Goal: Information Seeking & Learning: Learn about a topic

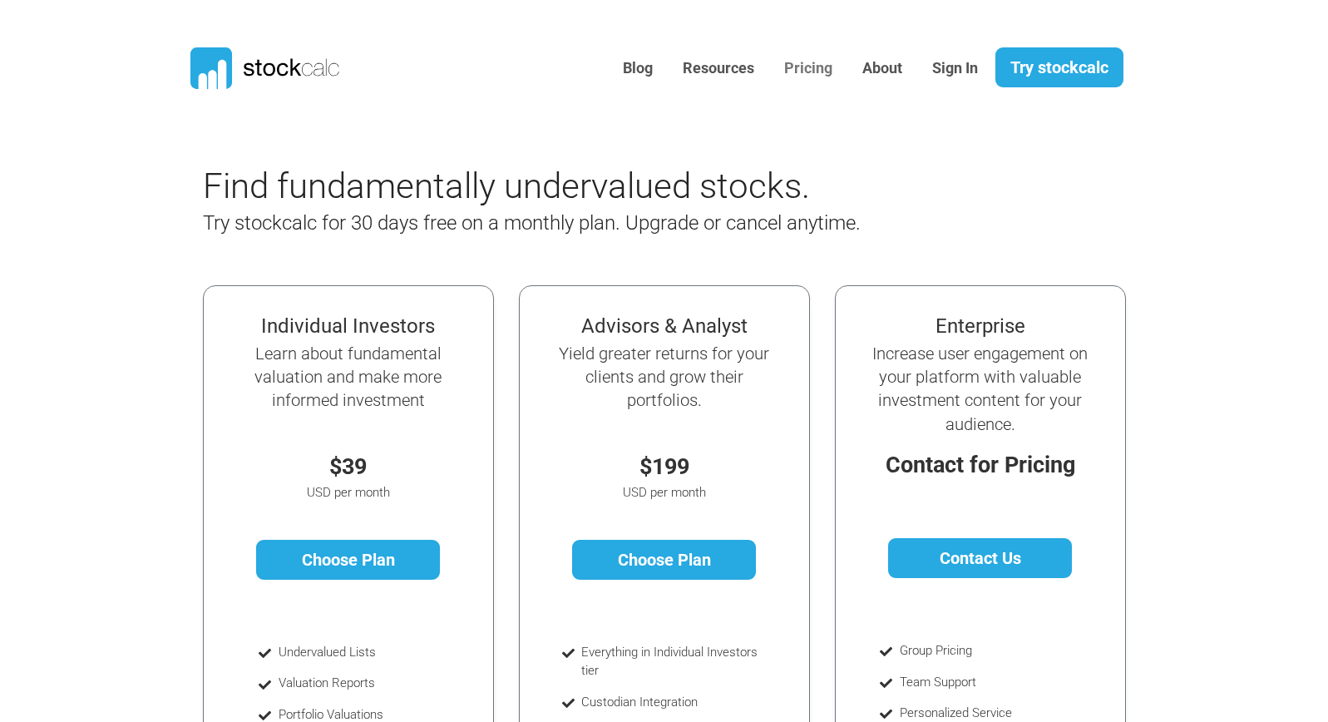
click at [797, 67] on link "Pricing" at bounding box center [808, 68] width 73 height 41
click at [796, 69] on link "Pricing" at bounding box center [808, 68] width 73 height 41
click at [1043, 66] on link "Try stockcalc" at bounding box center [1059, 67] width 128 height 40
click at [1034, 76] on link "Try stockcalc" at bounding box center [1059, 67] width 128 height 40
click at [1024, 77] on link "Try stockcalc" at bounding box center [1059, 67] width 128 height 40
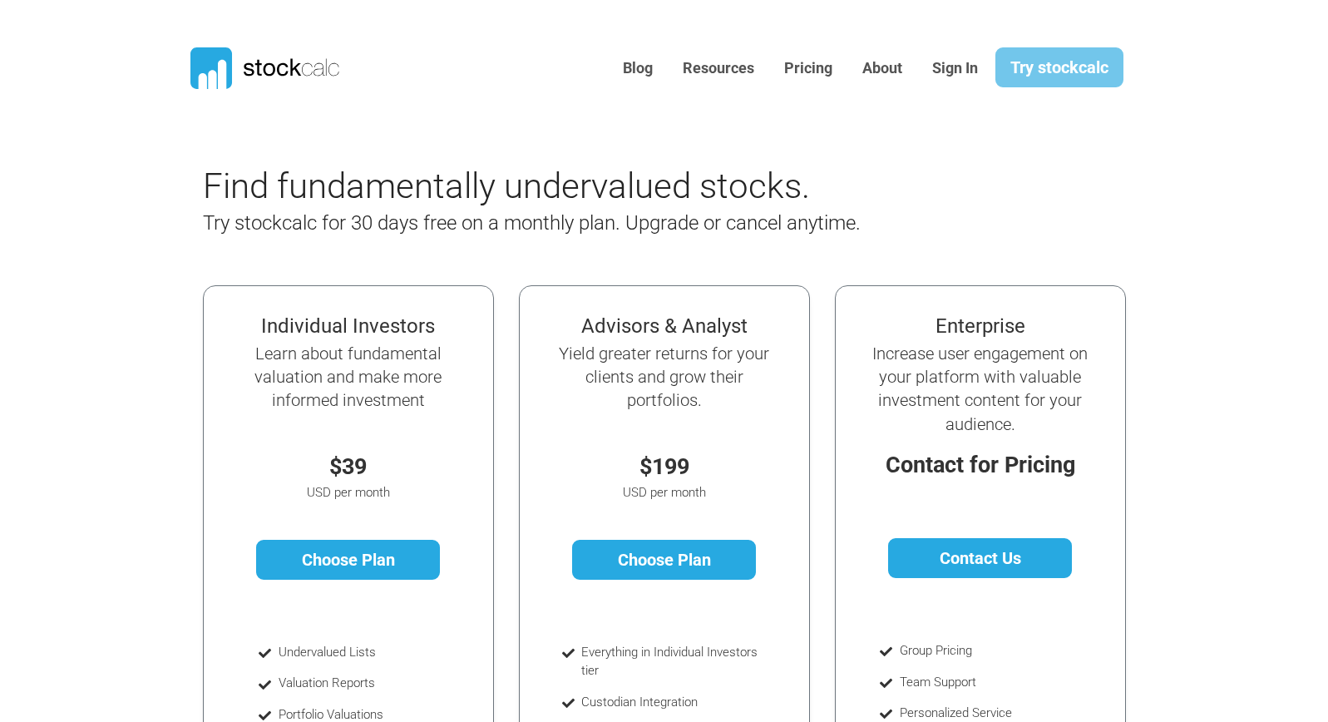
click at [1034, 68] on link "Try stockcalc" at bounding box center [1059, 67] width 128 height 40
click at [737, 72] on link "Resources" at bounding box center [718, 68] width 96 height 41
